Goal: Task Accomplishment & Management: Manage account settings

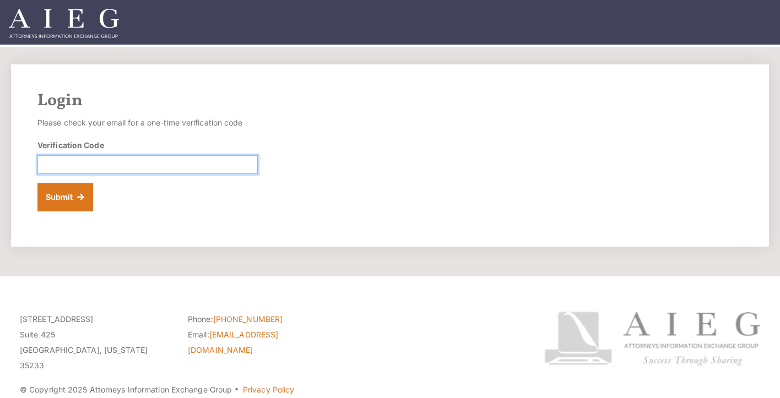
click at [192, 161] on input "Verification Code" at bounding box center [147, 164] width 220 height 19
paste input "455041"
type input "455041"
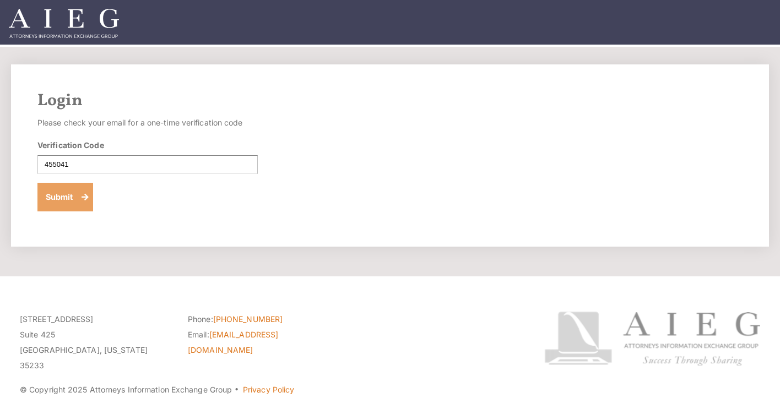
click at [46, 194] on button "Submit" at bounding box center [65, 197] width 56 height 29
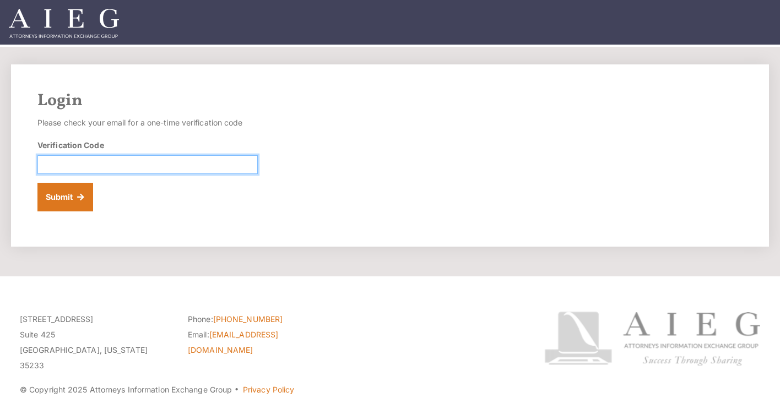
click at [136, 170] on input "Verification Code" at bounding box center [147, 164] width 220 height 19
paste input "061987"
type input "061987"
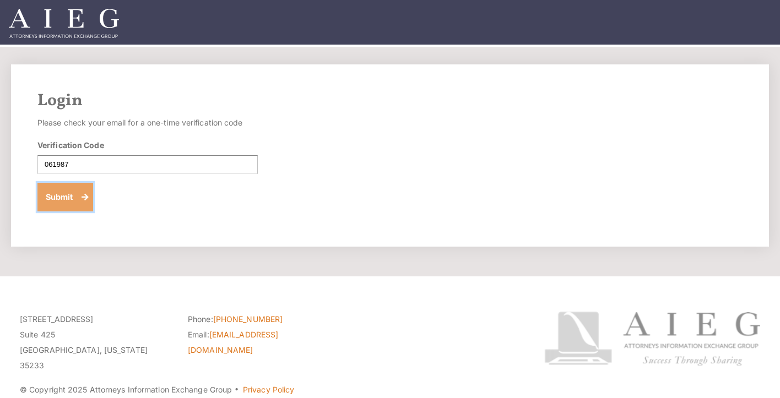
click at [78, 196] on button "Submit" at bounding box center [65, 197] width 56 height 29
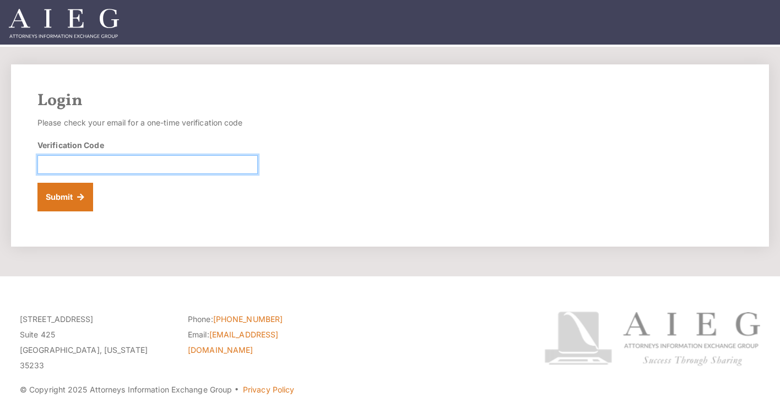
click at [217, 170] on input "Verification Code" at bounding box center [147, 164] width 220 height 19
paste input "346542"
type input "346542"
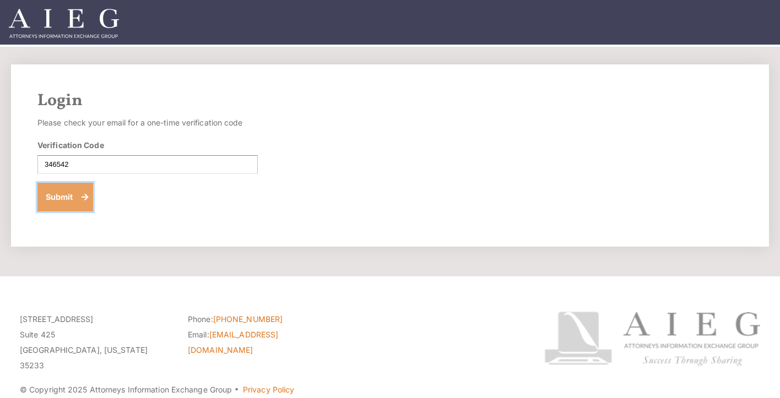
click at [55, 199] on button "Submit" at bounding box center [65, 197] width 56 height 29
